Goal: Task Accomplishment & Management: Use online tool/utility

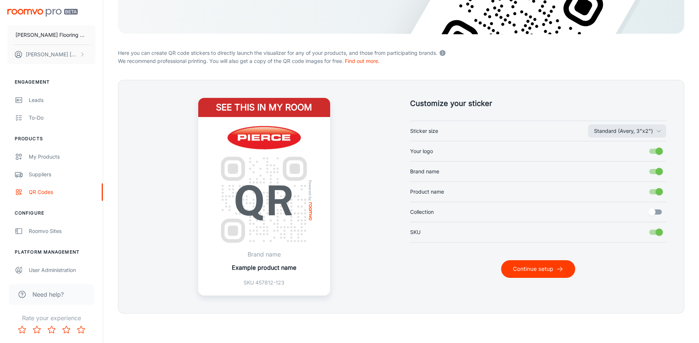
click at [533, 267] on button "Continue setup" at bounding box center [538, 269] width 74 height 18
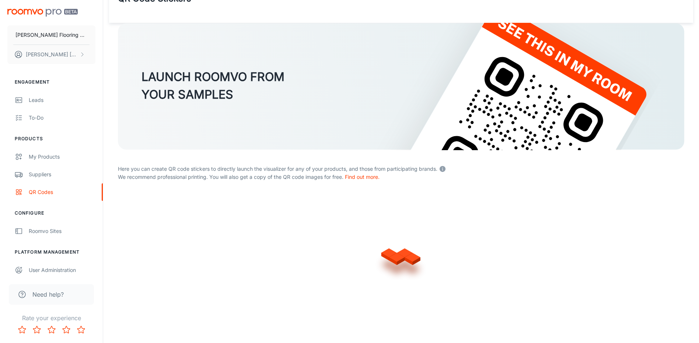
scroll to position [26, 0]
click at [425, 83] on img at bounding box center [401, 86] width 566 height 127
drag, startPoint x: 512, startPoint y: 200, endPoint x: 515, endPoint y: 186, distance: 13.9
click at [512, 199] on div at bounding box center [401, 255] width 566 height 118
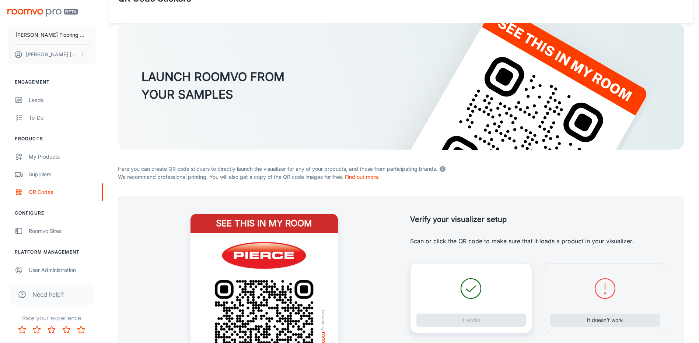
scroll to position [142, 0]
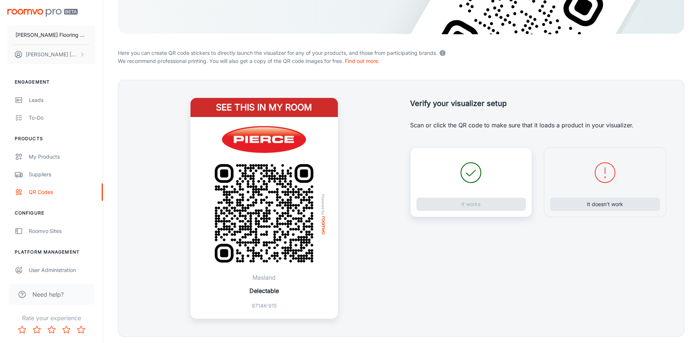
click at [507, 225] on div "Verify your visualizer setup Verify your setup Scan or click the QR code to mak…" at bounding box center [529, 199] width 274 height 239
click at [465, 207] on button "It works" at bounding box center [471, 204] width 110 height 13
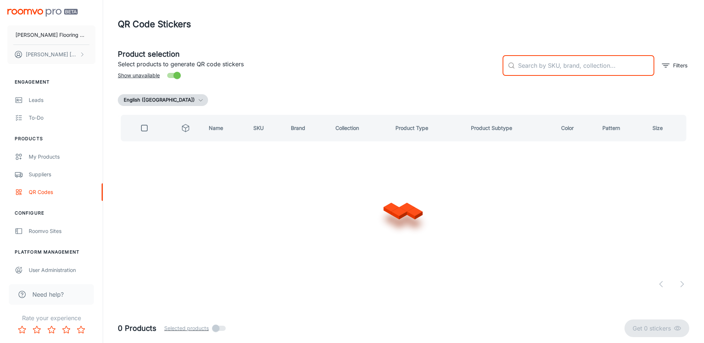
click at [570, 72] on input "text" at bounding box center [586, 65] width 136 height 21
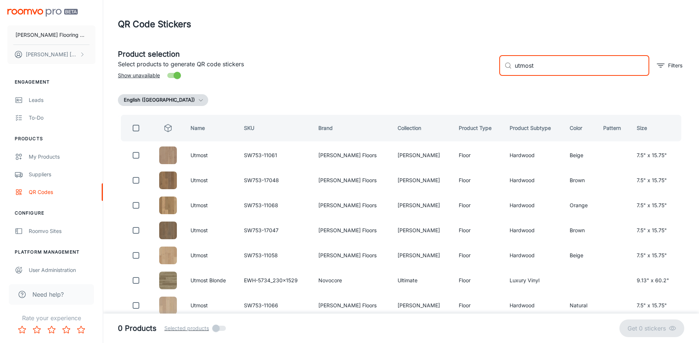
type input "utmost"
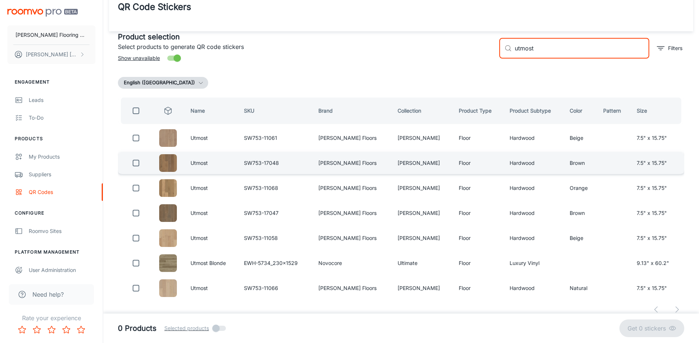
scroll to position [27, 0]
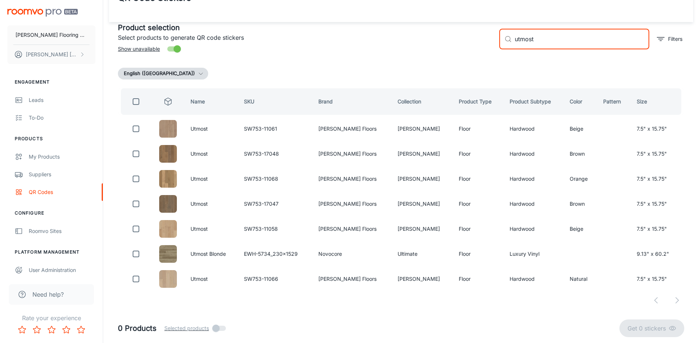
drag, startPoint x: 534, startPoint y: 43, endPoint x: 495, endPoint y: 48, distance: 39.7
click at [495, 48] on div "​ utmost ​ Filters" at bounding box center [588, 36] width 191 height 40
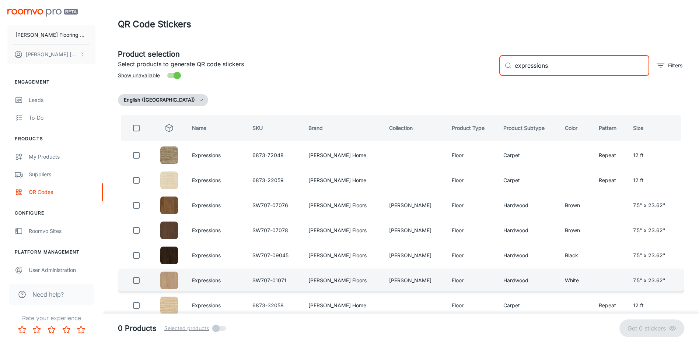
type input "expressions"
click at [139, 280] on input "checkbox" at bounding box center [136, 280] width 15 height 15
checkbox input "true"
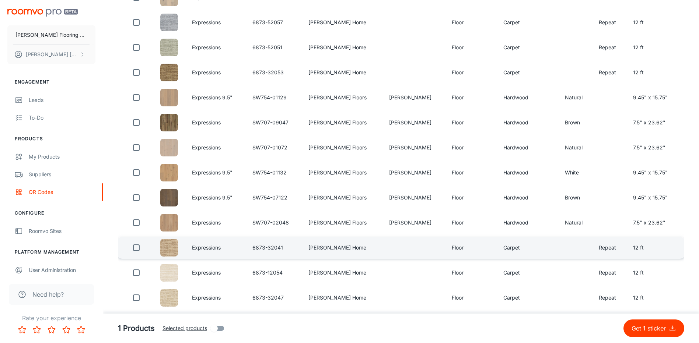
scroll to position [663, 0]
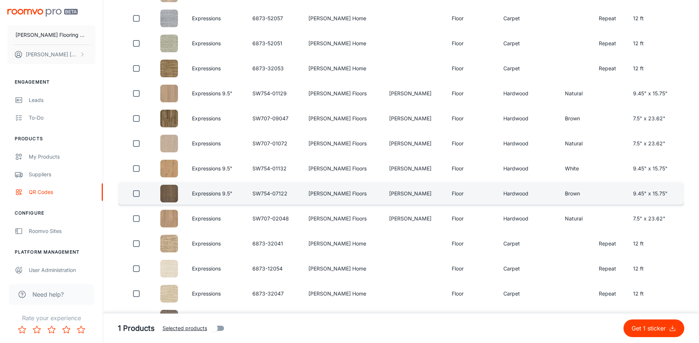
click at [137, 194] on input "checkbox" at bounding box center [136, 193] width 15 height 15
checkbox input "true"
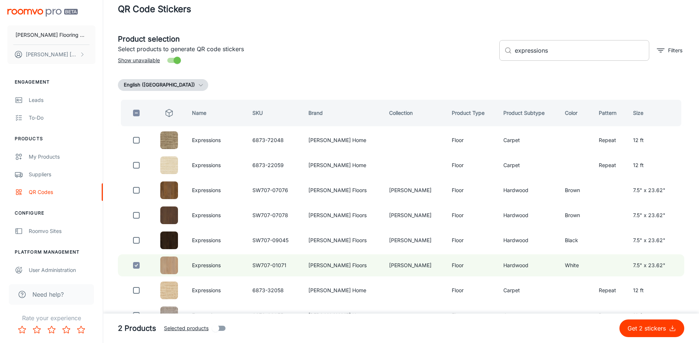
scroll to position [0, 0]
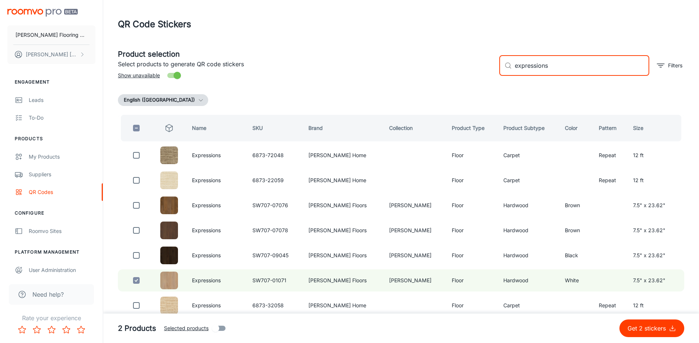
drag, startPoint x: 498, startPoint y: 73, endPoint x: 487, endPoint y: 74, distance: 11.1
click at [487, 74] on div "Product selection Select products to generate QR code stickers Show unavailable…" at bounding box center [398, 63] width 572 height 40
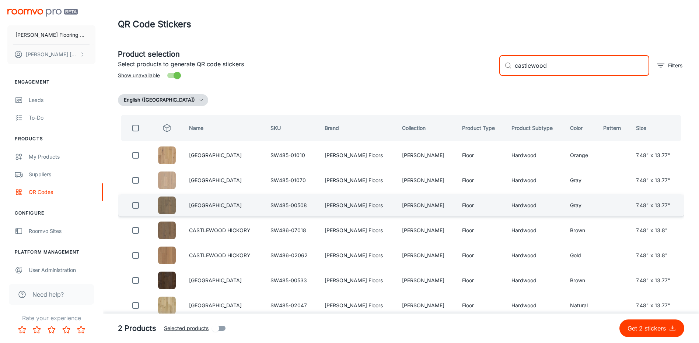
type input "castlewood"
drag, startPoint x: 137, startPoint y: 206, endPoint x: 190, endPoint y: 220, distance: 54.7
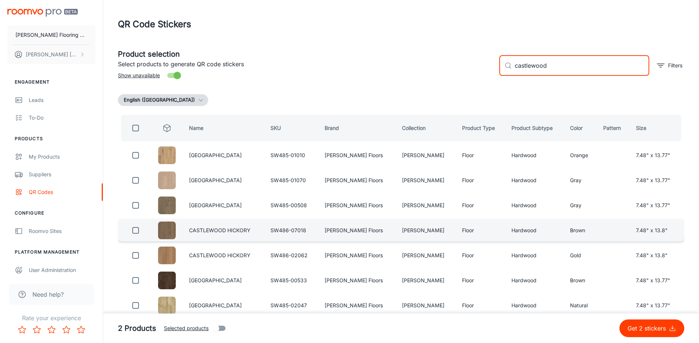
click at [137, 206] on input "checkbox" at bounding box center [135, 205] width 15 height 15
checkbox input "true"
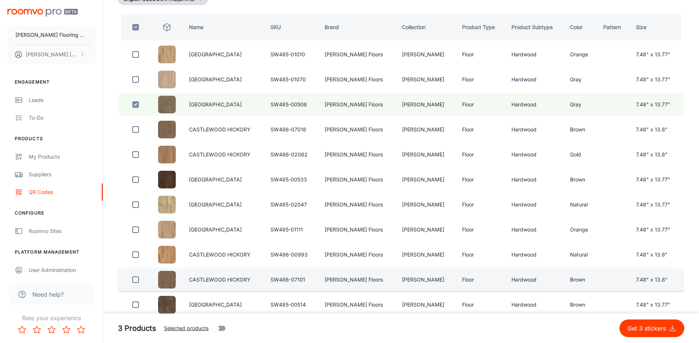
scroll to position [91, 0]
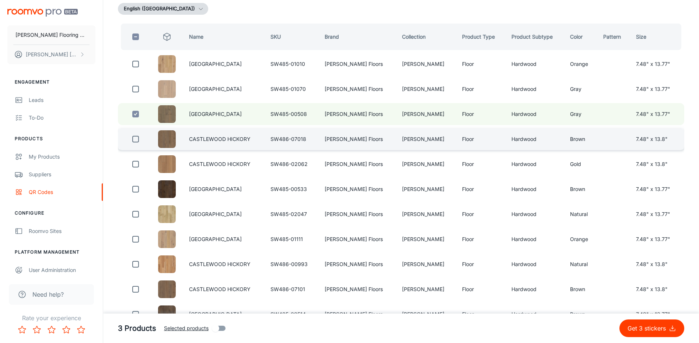
click at [136, 141] on input "checkbox" at bounding box center [135, 139] width 15 height 15
checkbox input "true"
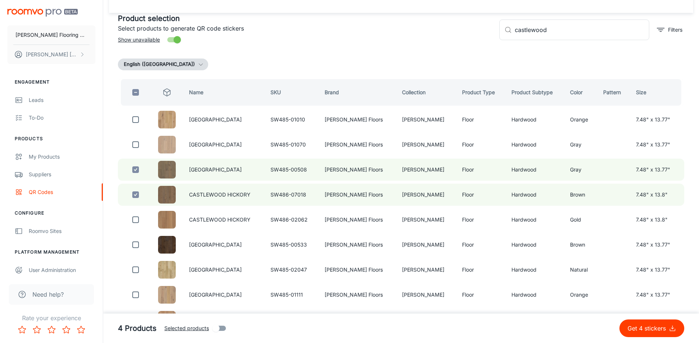
scroll to position [0, 0]
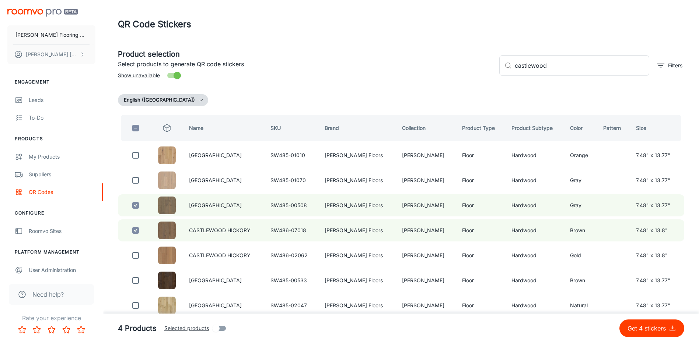
drag, startPoint x: 555, startPoint y: 71, endPoint x: 472, endPoint y: 77, distance: 83.4
click at [472, 77] on div "Product selection Select products to generate QR code stickers Show unavailable…" at bounding box center [398, 63] width 572 height 40
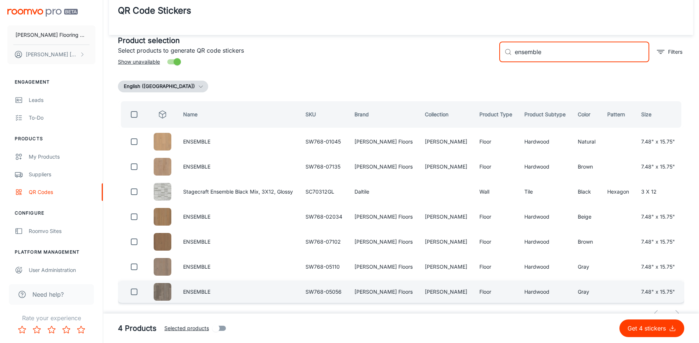
scroll to position [27, 0]
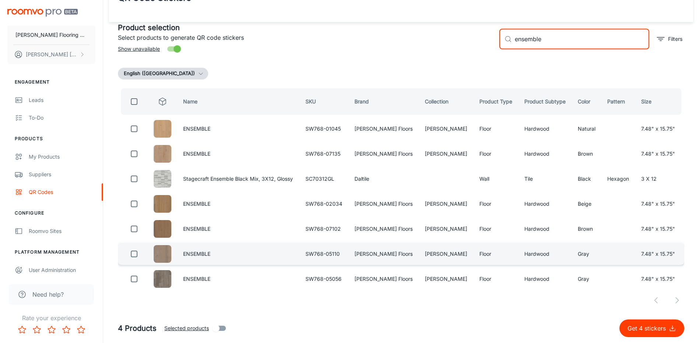
type input "ensemble"
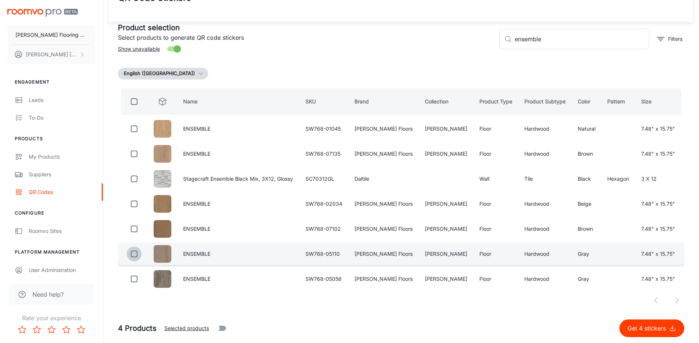
drag, startPoint x: 137, startPoint y: 255, endPoint x: 253, endPoint y: 265, distance: 116.8
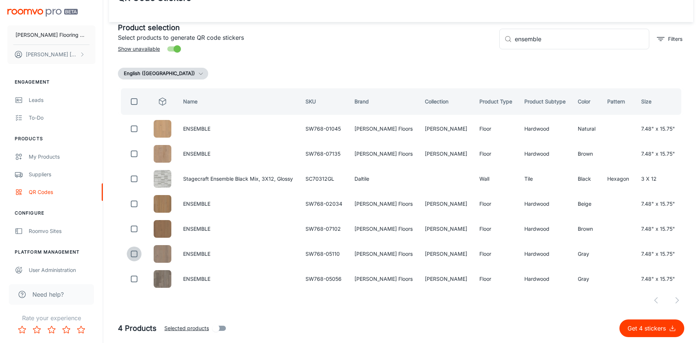
click at [137, 255] on input "checkbox" at bounding box center [134, 254] width 15 height 15
checkbox input "true"
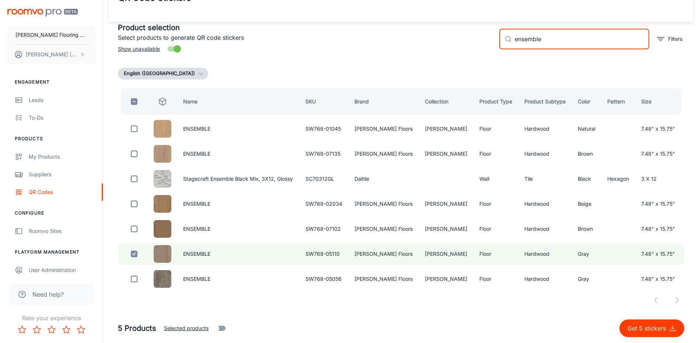
drag, startPoint x: 547, startPoint y: 41, endPoint x: 477, endPoint y: 46, distance: 70.2
click at [476, 46] on div "Product selection Select products to generate QR code stickers Show unavailable…" at bounding box center [398, 36] width 572 height 40
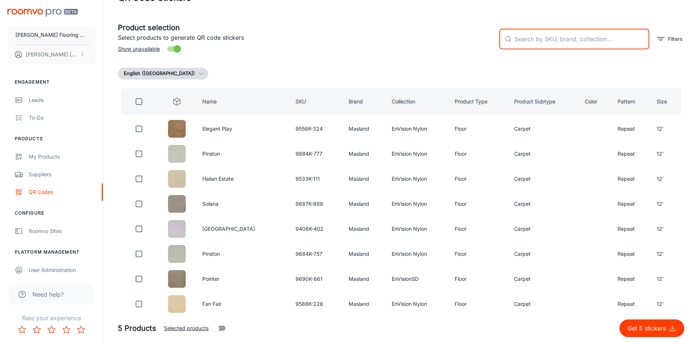
scroll to position [0, 0]
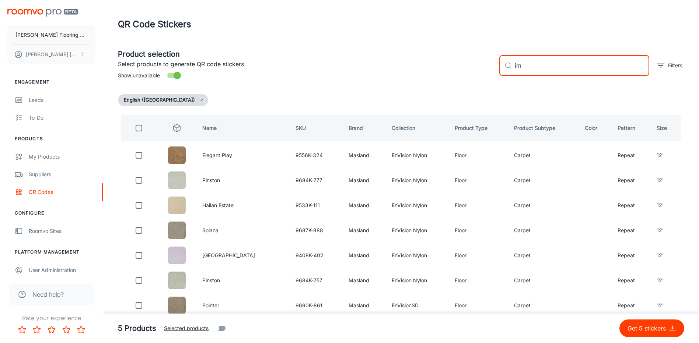
type input "i"
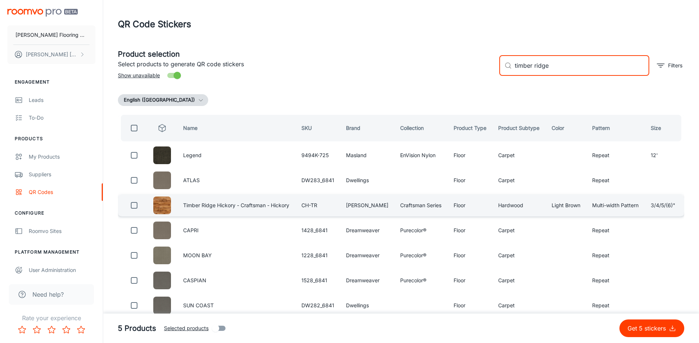
type input "timber ridge"
click at [133, 206] on input "checkbox" at bounding box center [134, 205] width 15 height 15
checkbox input "true"
drag, startPoint x: 555, startPoint y: 69, endPoint x: 486, endPoint y: 84, distance: 70.5
click at [486, 84] on div "Product selection Select products to generate QR code stickers Show unavailable…" at bounding box center [401, 204] width 566 height 323
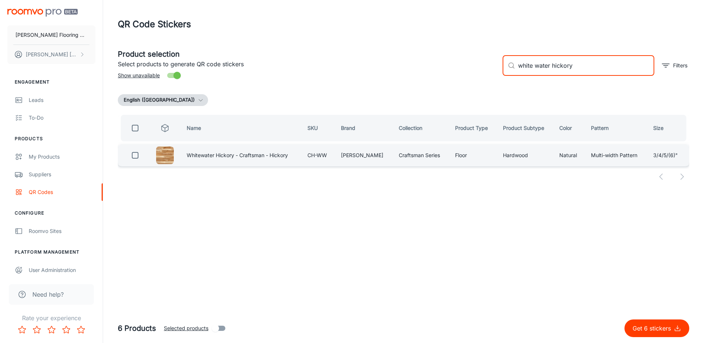
type input "white water hickory"
click at [136, 156] on input "checkbox" at bounding box center [135, 155] width 15 height 15
checkbox input "true"
drag, startPoint x: 527, startPoint y: 72, endPoint x: 508, endPoint y: 75, distance: 20.1
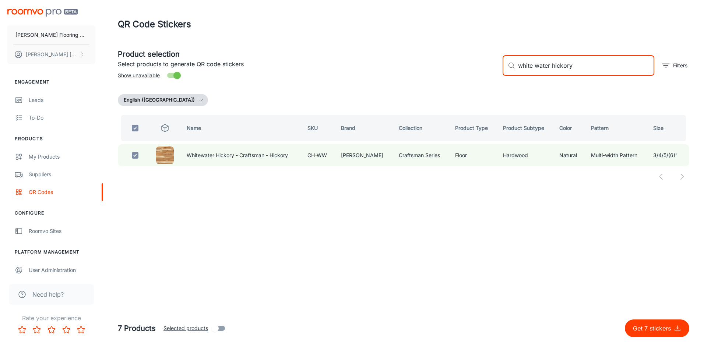
click at [508, 74] on div "​ white water hickory ​" at bounding box center [579, 65] width 152 height 21
checkbox input "false"
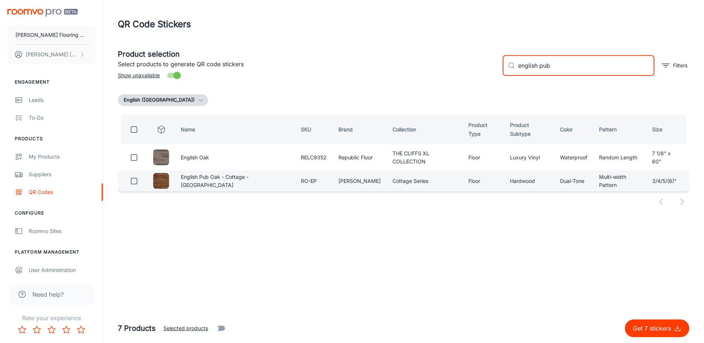
type input "english pub"
click at [136, 180] on input "checkbox" at bounding box center [134, 181] width 15 height 15
click at [657, 327] on p "Get 8 stickers" at bounding box center [653, 328] width 41 height 9
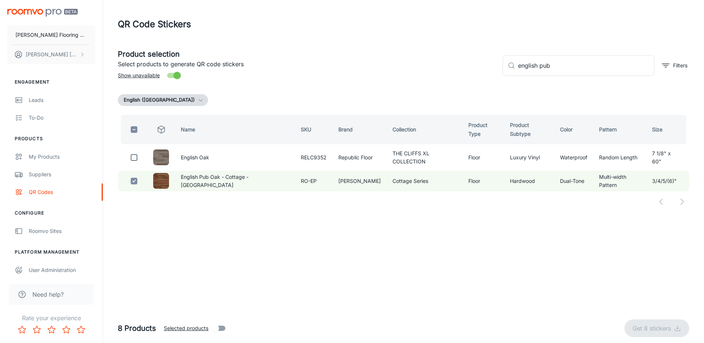
checkbox input "false"
